Goal: Find specific page/section: Find specific page/section

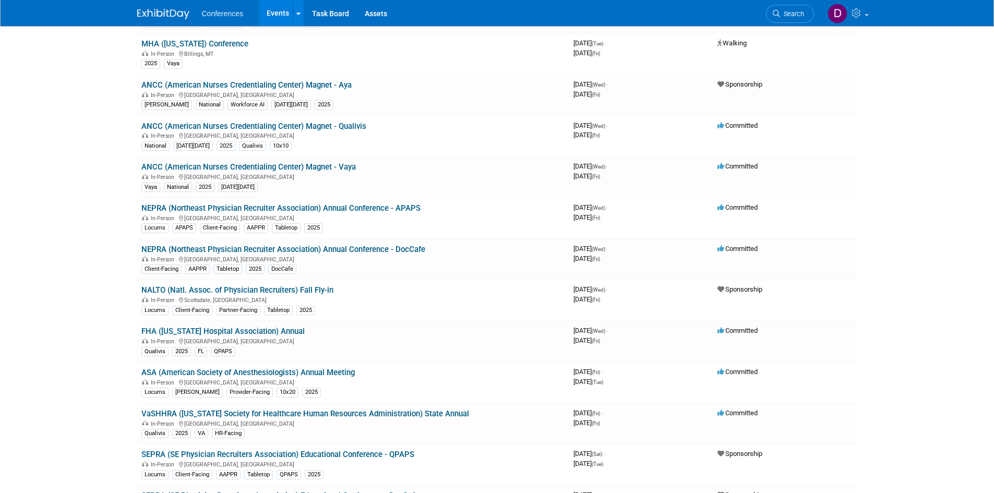
scroll to position [1774, 0]
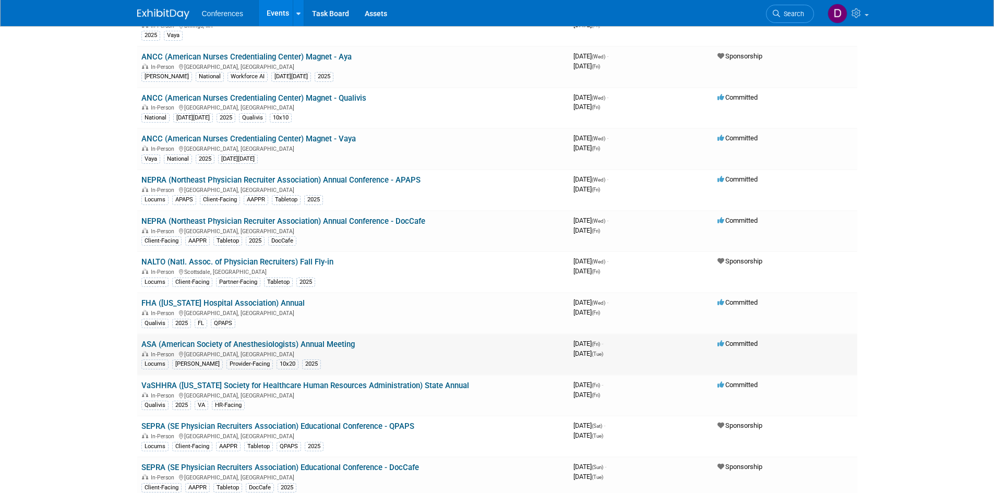
click at [338, 347] on link "ASA (American Society of Anesthesiologists) Annual Meeting" at bounding box center [247, 344] width 213 height 9
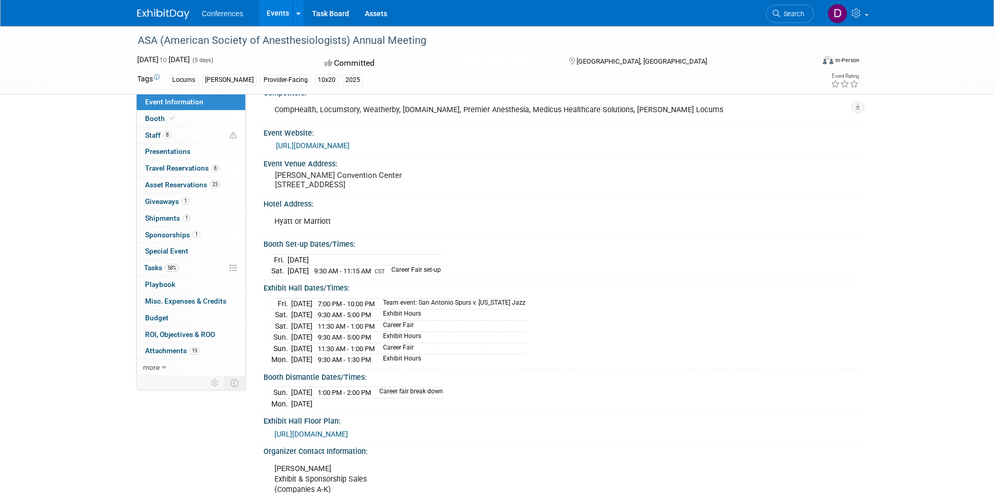
scroll to position [157, 0]
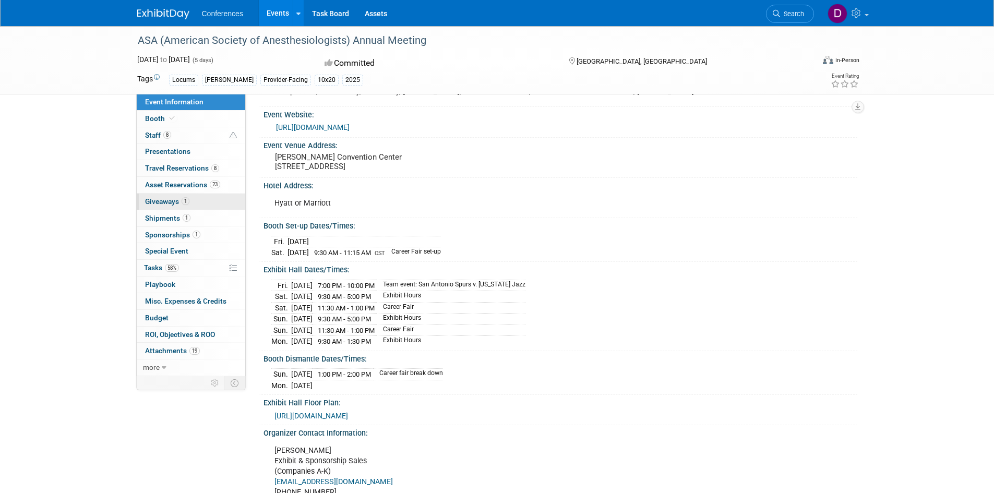
click at [163, 204] on span "Giveaways 1" at bounding box center [167, 201] width 44 height 8
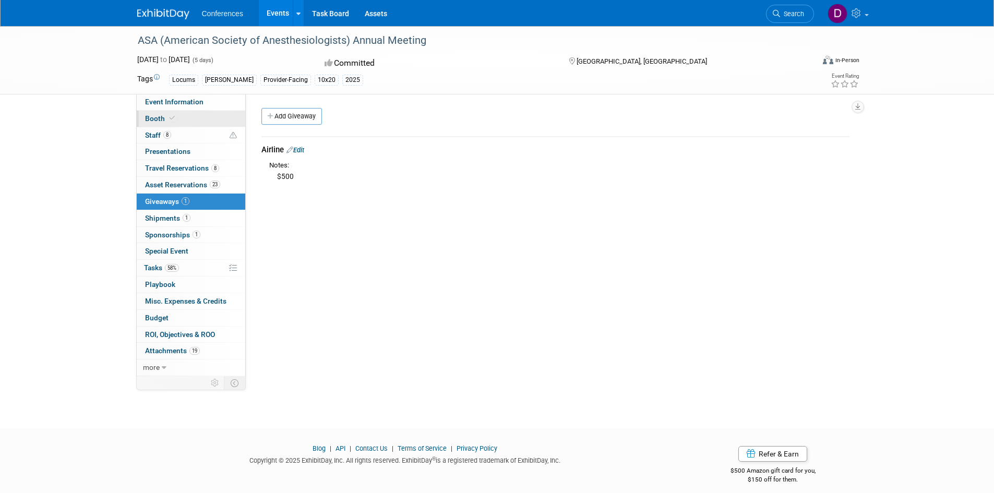
click at [163, 116] on span "Booth" at bounding box center [161, 118] width 32 height 8
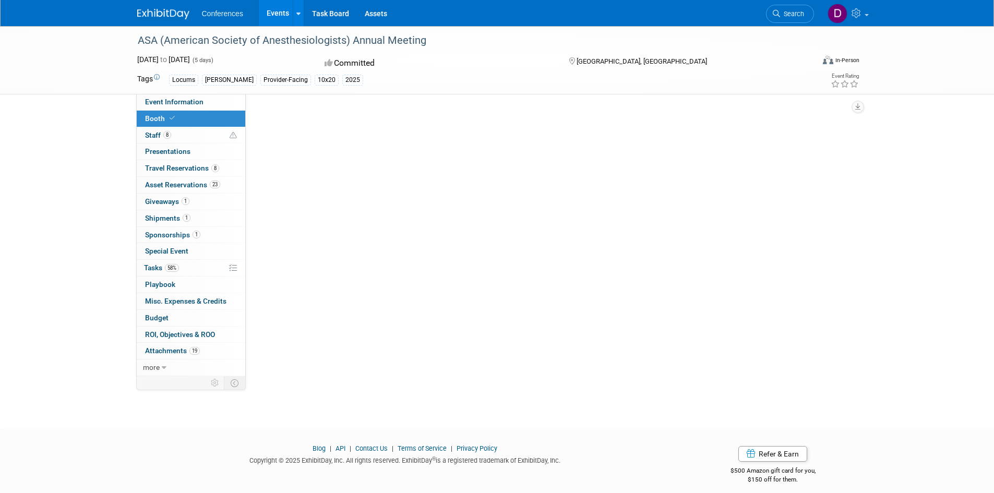
select select "10'x20'"
select select "Yes"
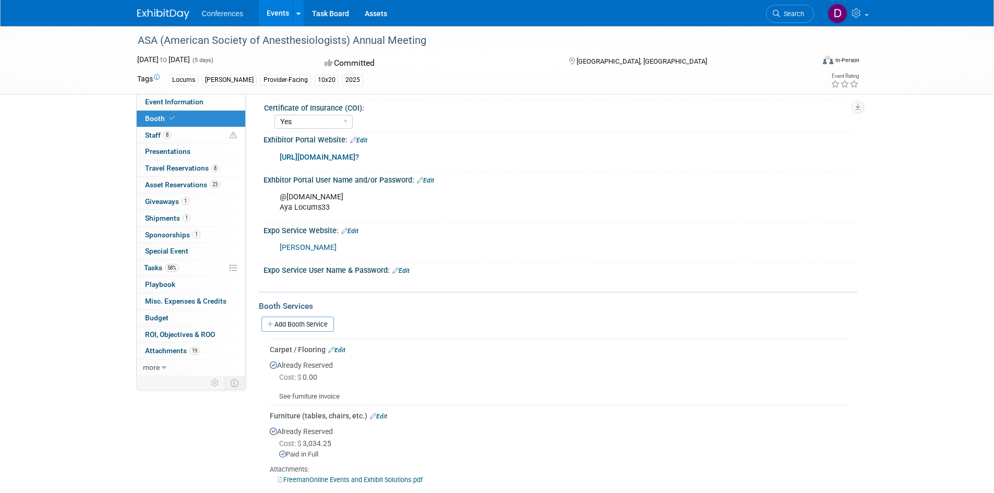
scroll to position [209, 0]
